Goal: Book appointment/travel/reservation

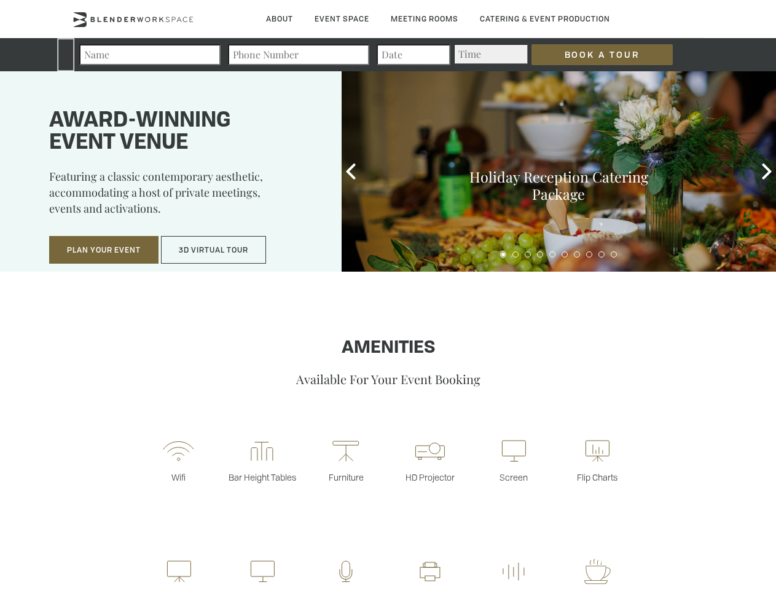
click at [592, 55] on input "Book a Tour" at bounding box center [601, 54] width 141 height 21
click at [104, 250] on button "Plan Your Event" at bounding box center [103, 250] width 109 height 28
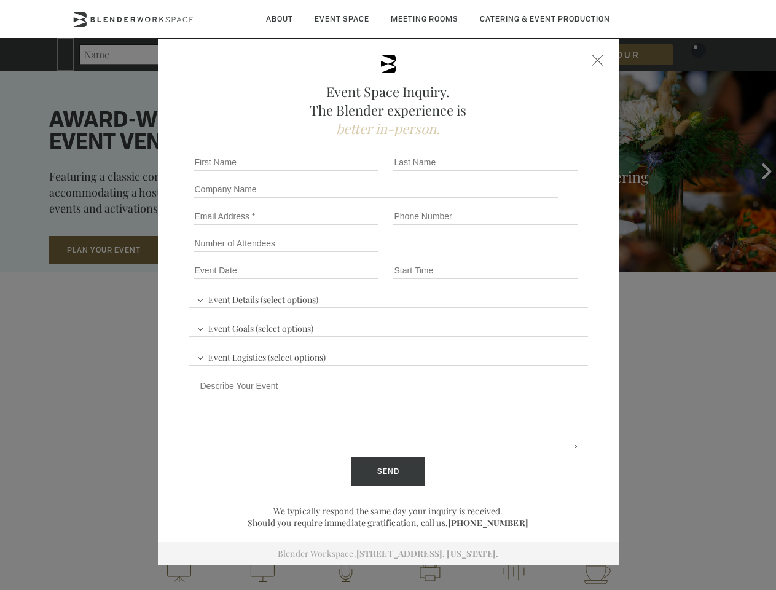
click at [214, 250] on button "3D Virtual Tour" at bounding box center [213, 250] width 105 height 28
click at [351, 171] on div "First name *" at bounding box center [289, 162] width 200 height 27
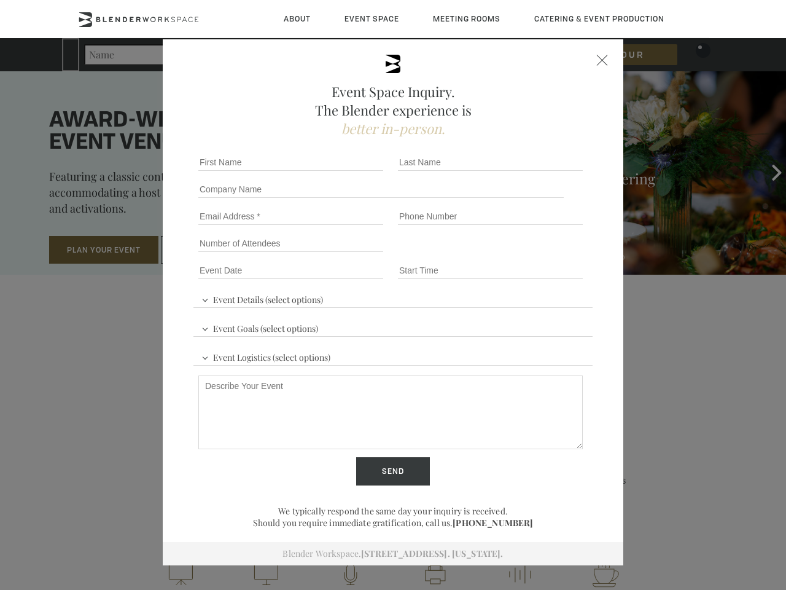
click at [766, 171] on div "Event Space Inquiry. The Blender experience is better in-person. Event Details …" at bounding box center [393, 295] width 786 height 590
click at [503, 254] on fieldset "Number of Attendees Budget Range" at bounding box center [392, 243] width 399 height 27
click at [515, 254] on fieldset "Number of Attendees Budget Range" at bounding box center [392, 243] width 399 height 27
click at [528, 254] on fieldset "Number of Attendees Budget Range" at bounding box center [392, 243] width 399 height 27
click at [540, 254] on fieldset "Number of Attendees Budget Range" at bounding box center [392, 243] width 399 height 27
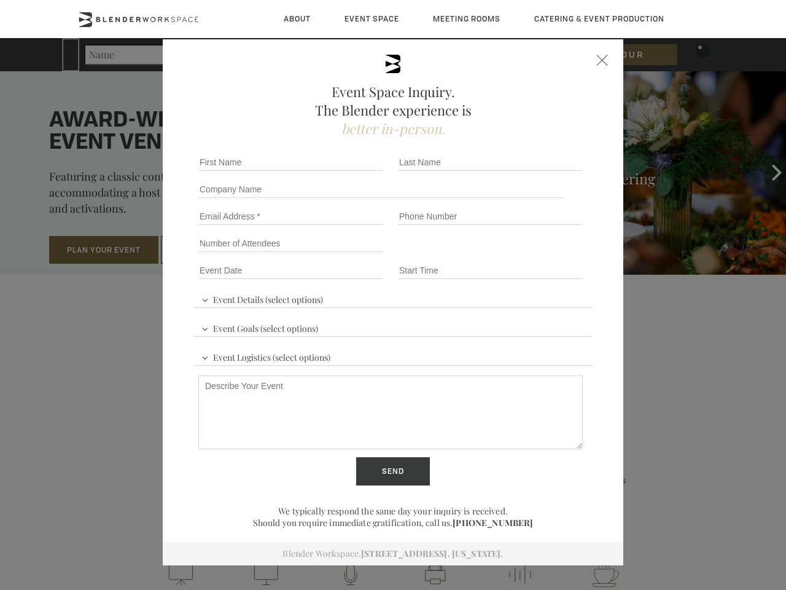
click at [552, 254] on fieldset "Number of Attendees Budget Range" at bounding box center [392, 243] width 399 height 27
